Goal: Obtain resource: Obtain resource

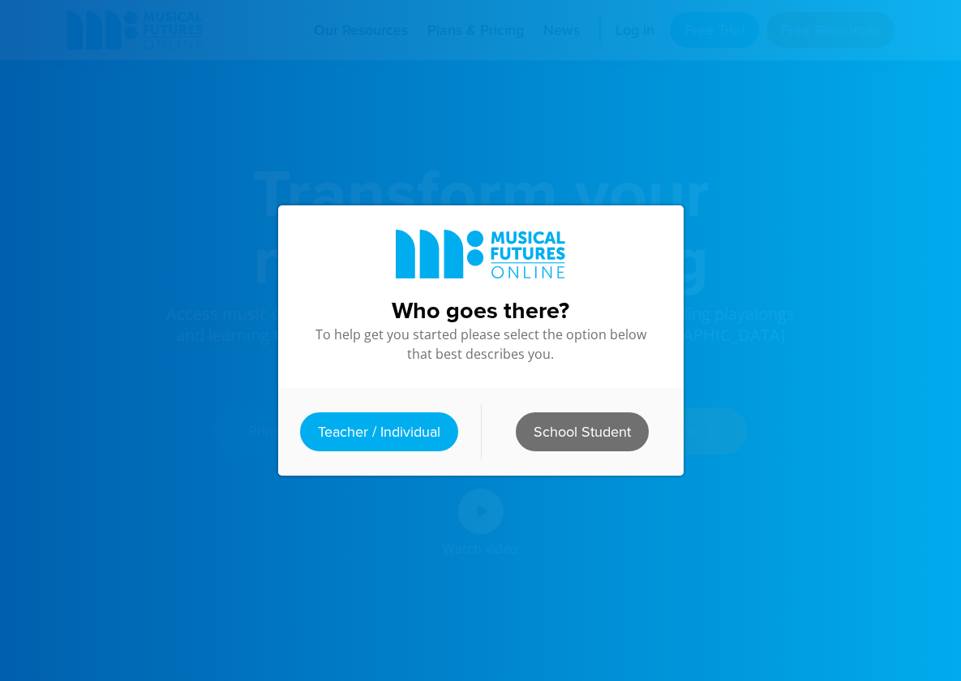
click at [564, 428] on link "School Student" at bounding box center [582, 431] width 133 height 39
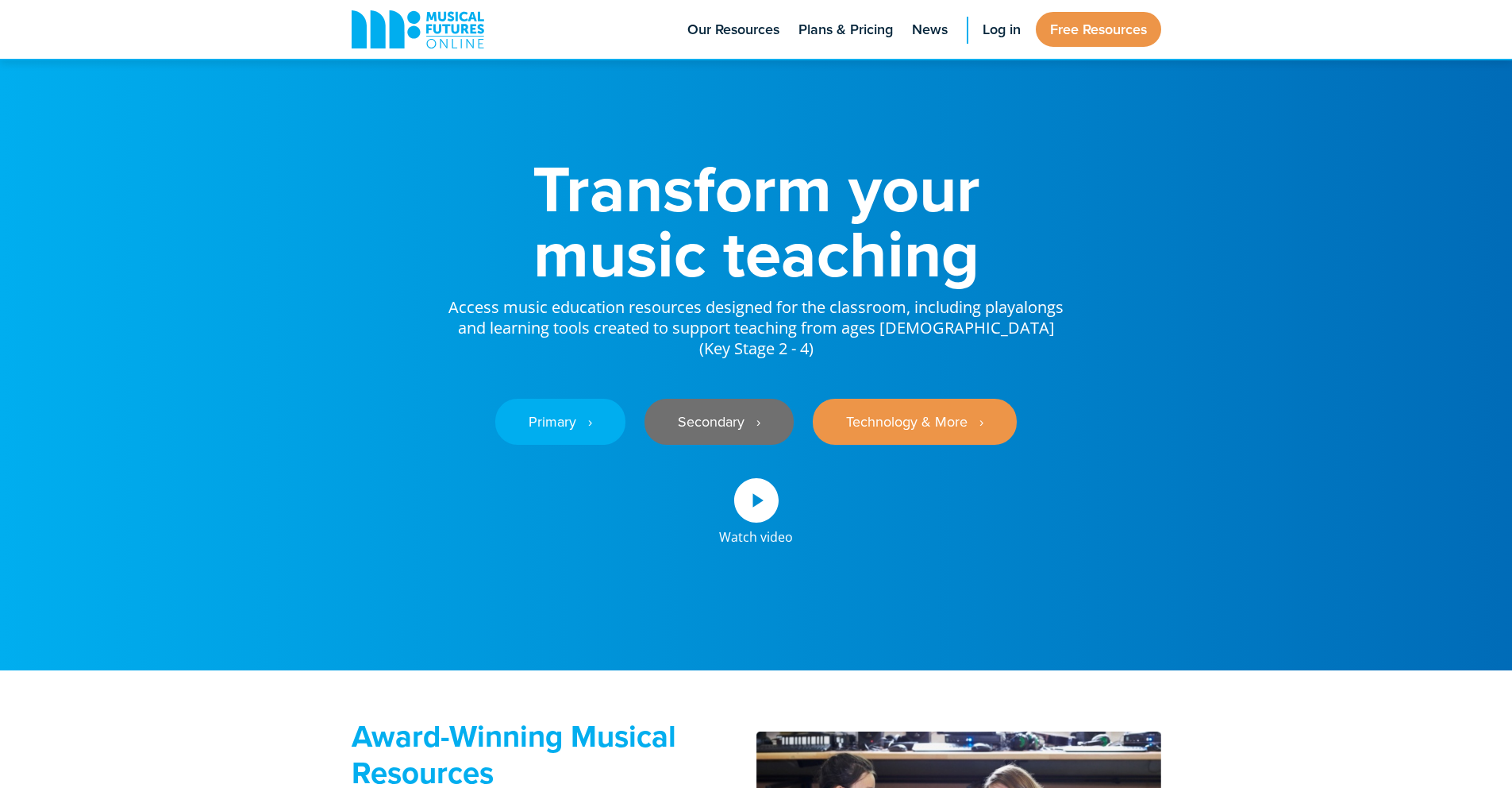
click at [703, 444] on link "Secondary ‎‏‏‎ ‎ ›" at bounding box center [719, 421] width 150 height 46
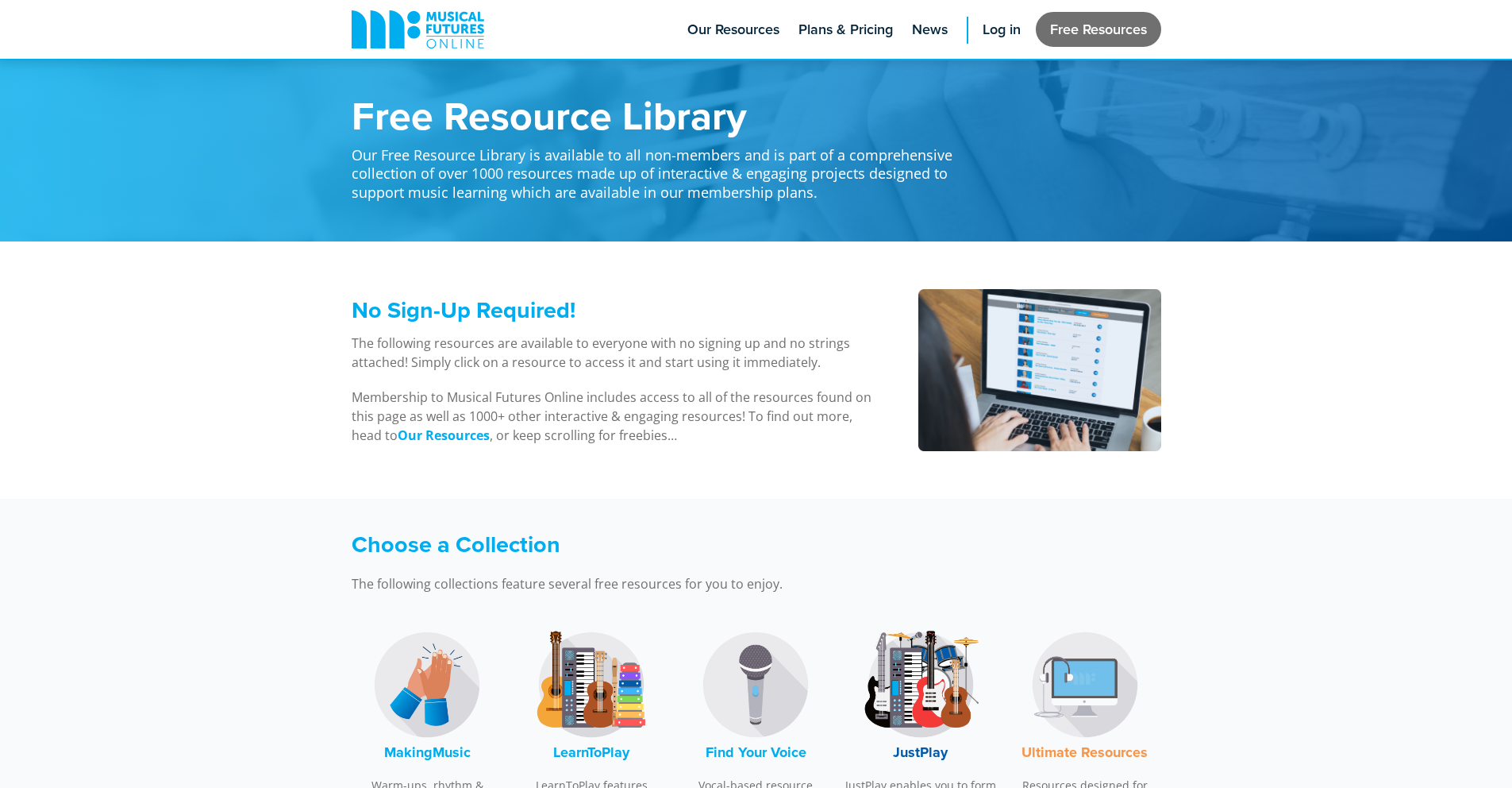
click at [1061, 37] on link "Free Resources" at bounding box center [1099, 29] width 125 height 35
click at [1065, 31] on link "Free Resources" at bounding box center [1099, 29] width 125 height 35
